Goal: Find specific page/section: Find specific page/section

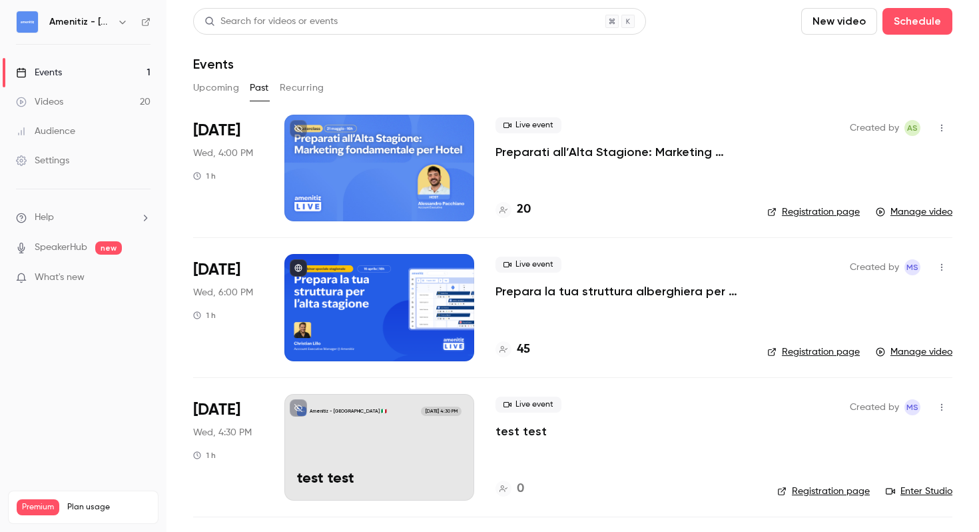
click at [204, 92] on button "Upcoming" at bounding box center [216, 87] width 46 height 21
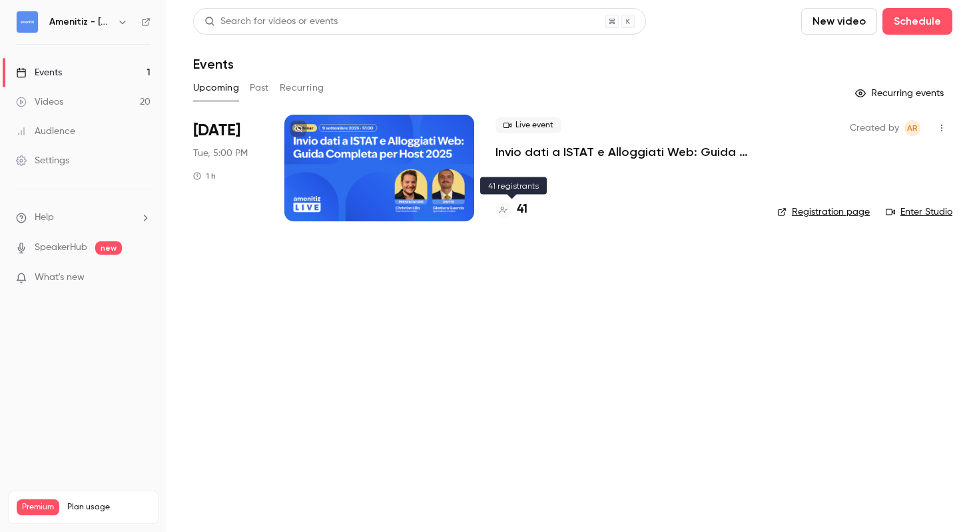
click at [526, 206] on h4 "41" at bounding box center [522, 210] width 11 height 18
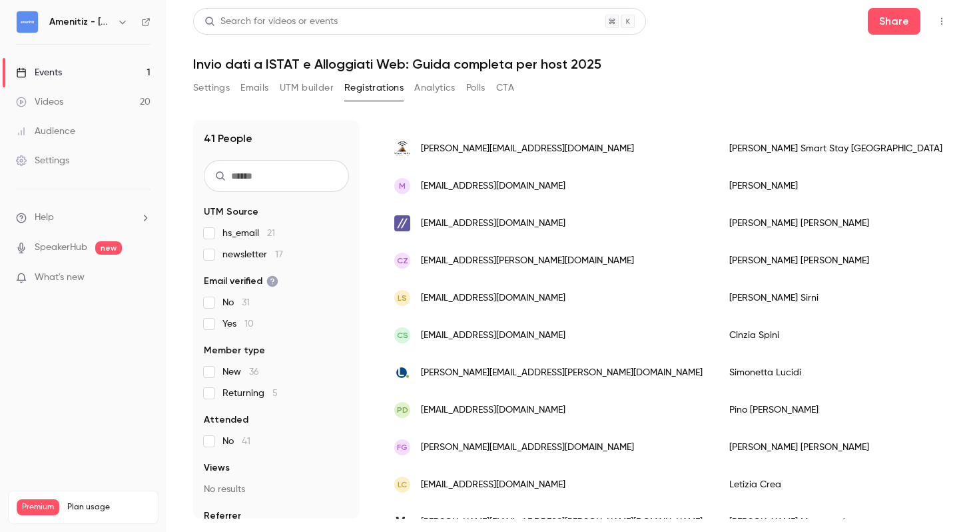
scroll to position [1258, 0]
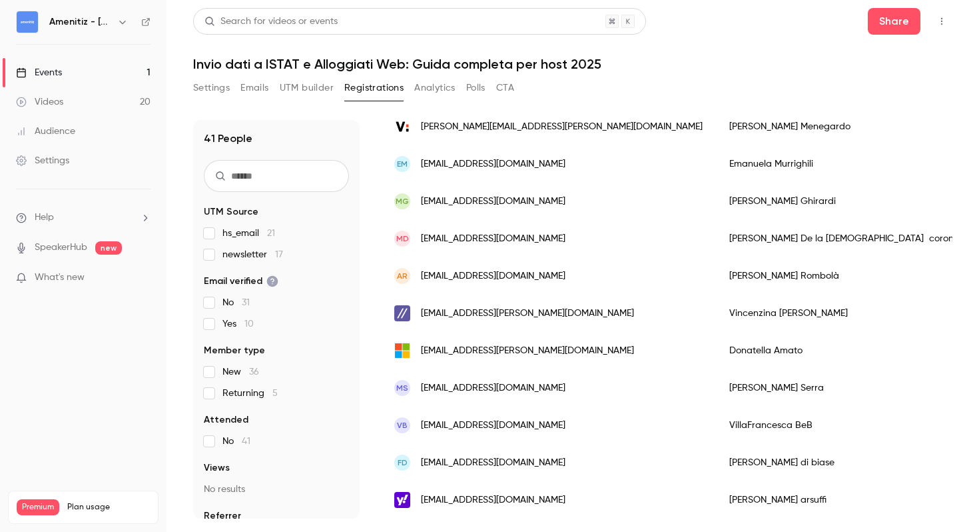
click at [0, 531] on div at bounding box center [0, 532] width 0 height 0
click at [889, 25] on button "Share" at bounding box center [894, 21] width 53 height 27
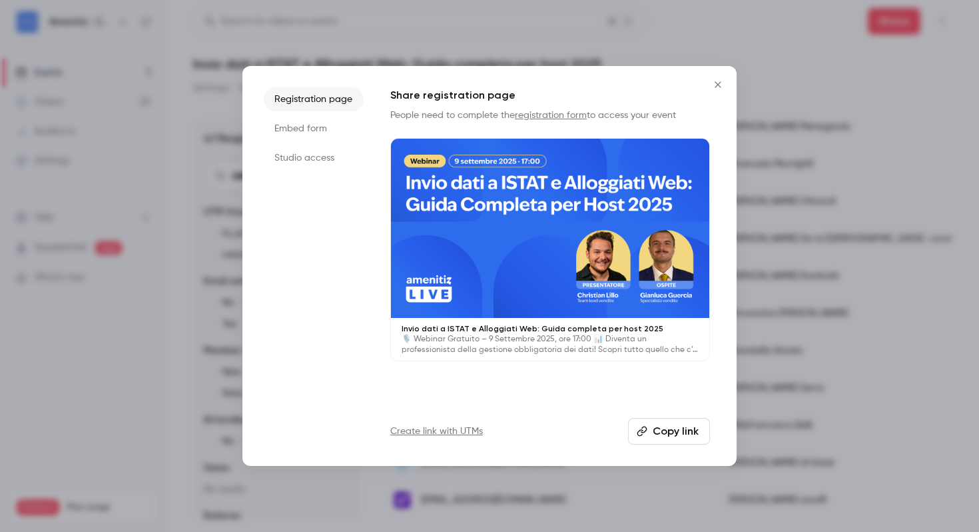
click at [720, 81] on icon "Close" at bounding box center [718, 84] width 16 height 11
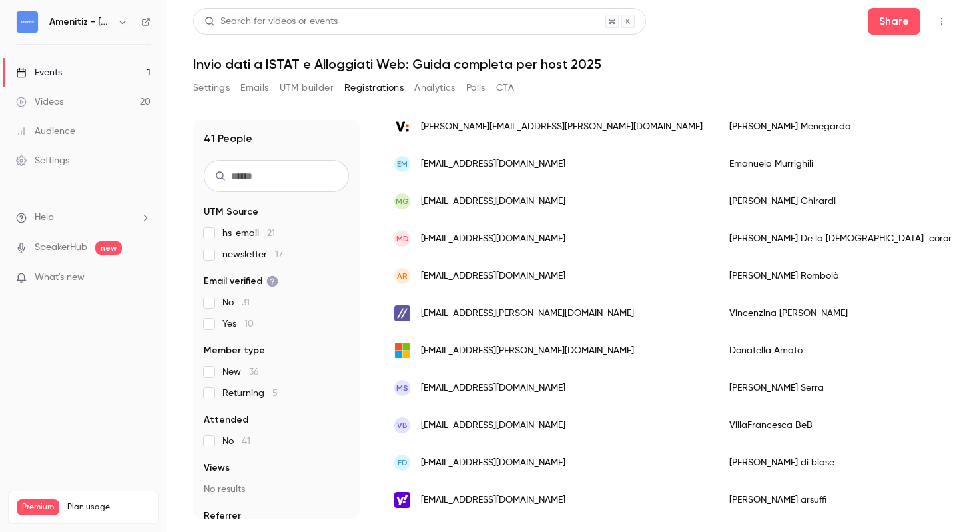
click at [942, 19] on icon "button" at bounding box center [942, 21] width 11 height 9
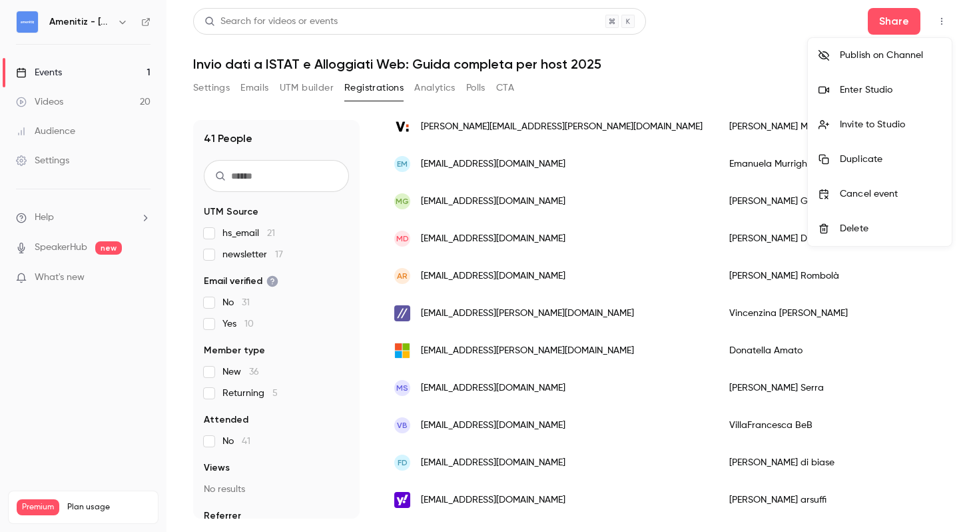
click at [671, 72] on div at bounding box center [489, 266] width 979 height 532
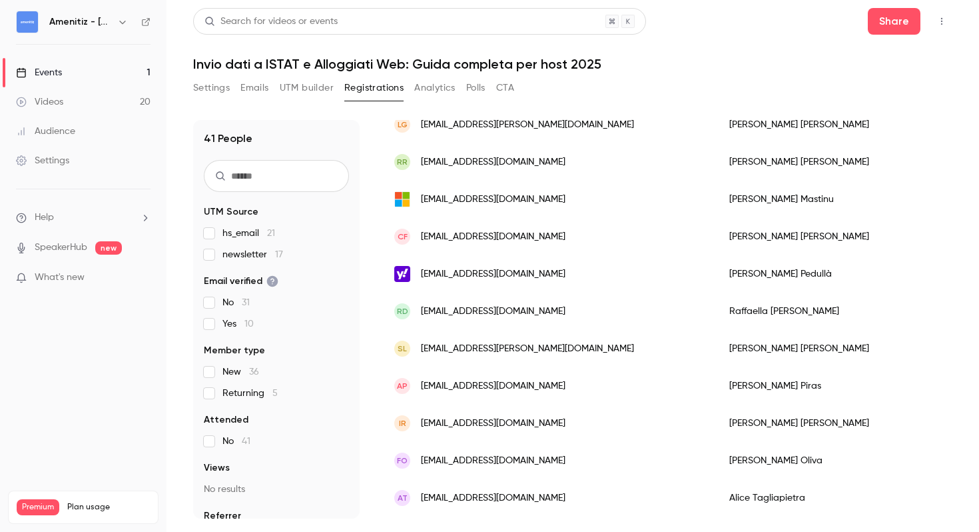
scroll to position [0, 0]
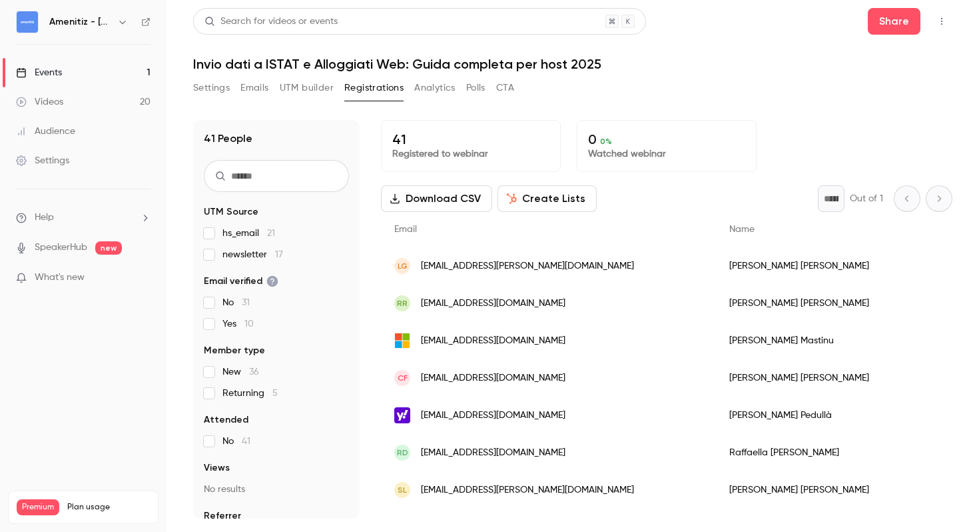
click at [398, 195] on icon "button" at bounding box center [395, 198] width 11 height 11
click at [121, 25] on icon "button" at bounding box center [122, 22] width 11 height 11
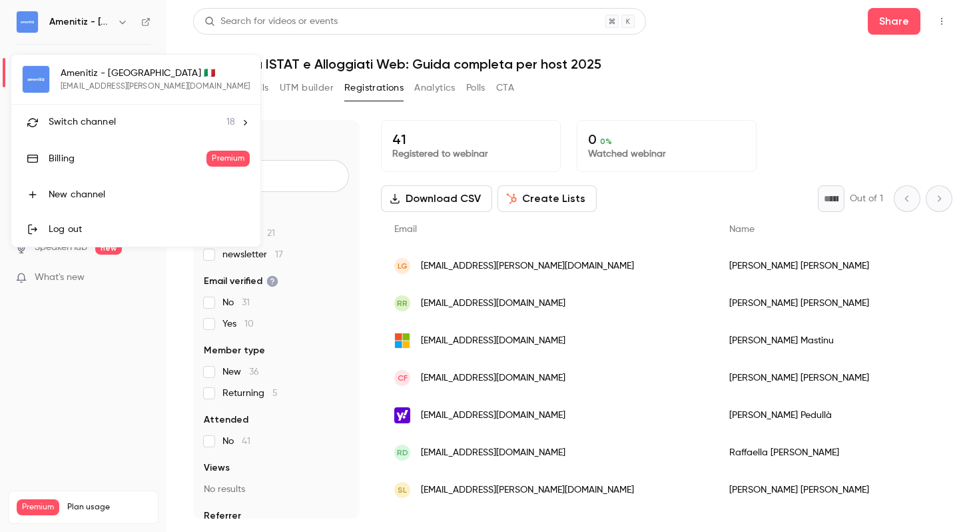
click at [131, 128] on div "Switch channel 18" at bounding box center [142, 122] width 187 height 14
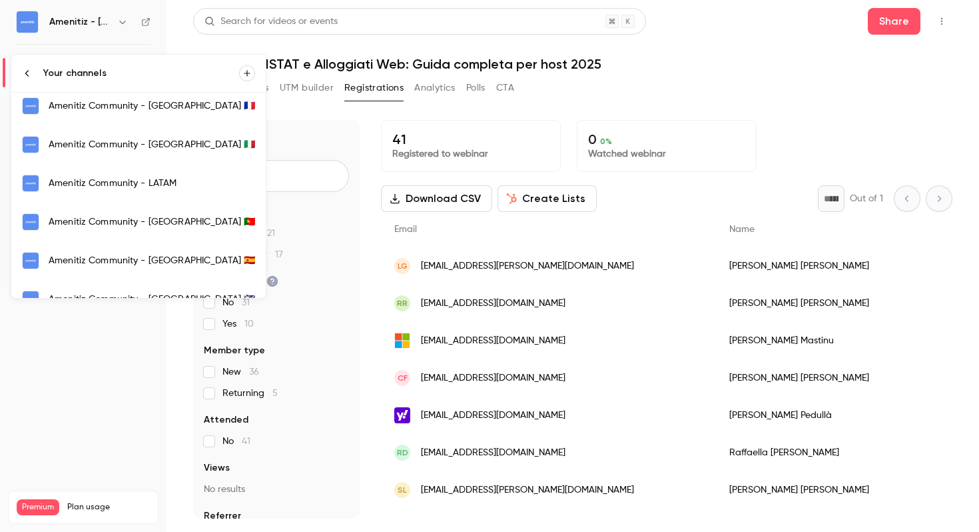
scroll to position [167, 0]
